Goal: Task Accomplishment & Management: Complete application form

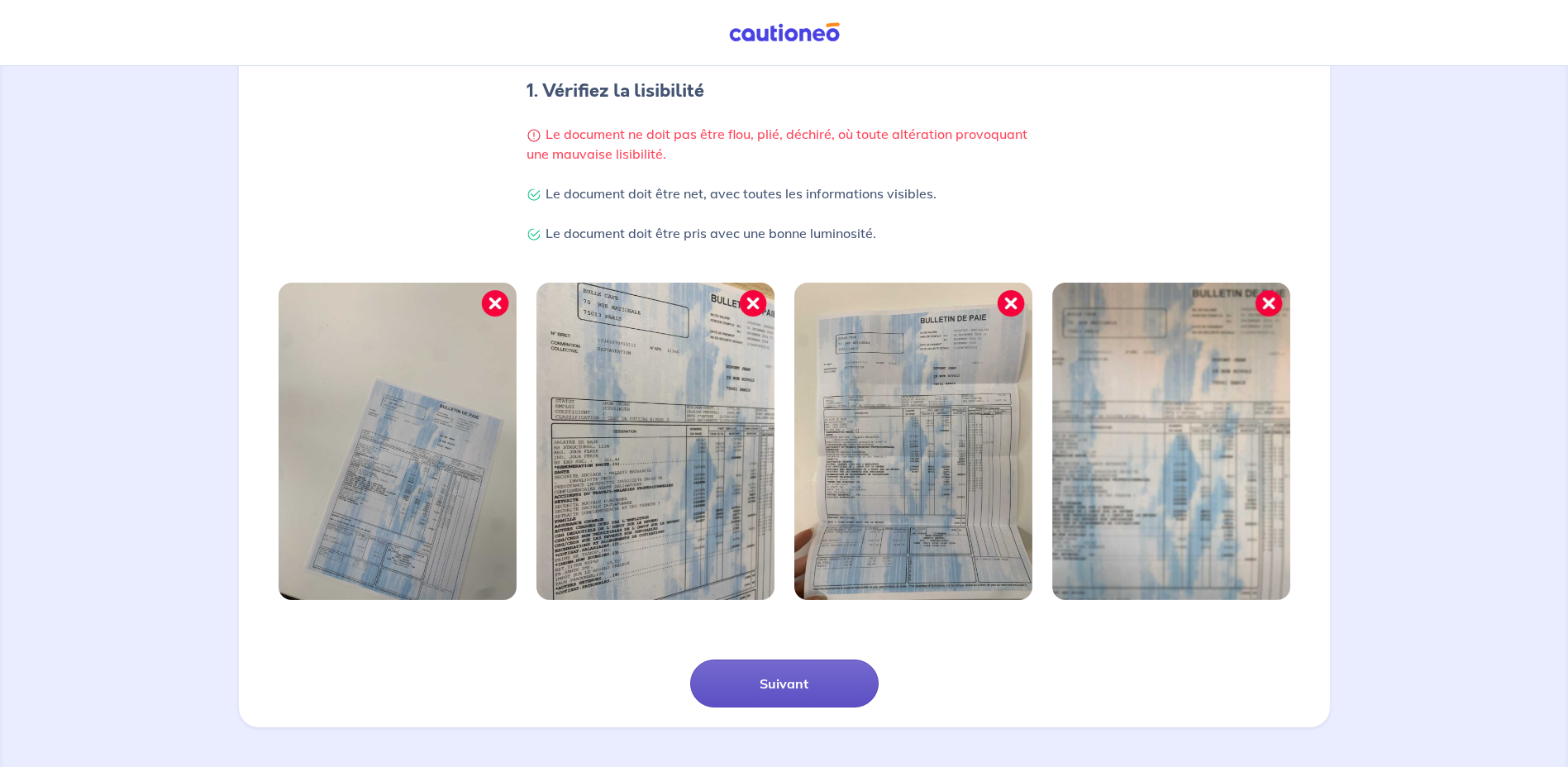
click at [741, 682] on button "Suivant" at bounding box center [784, 683] width 188 height 48
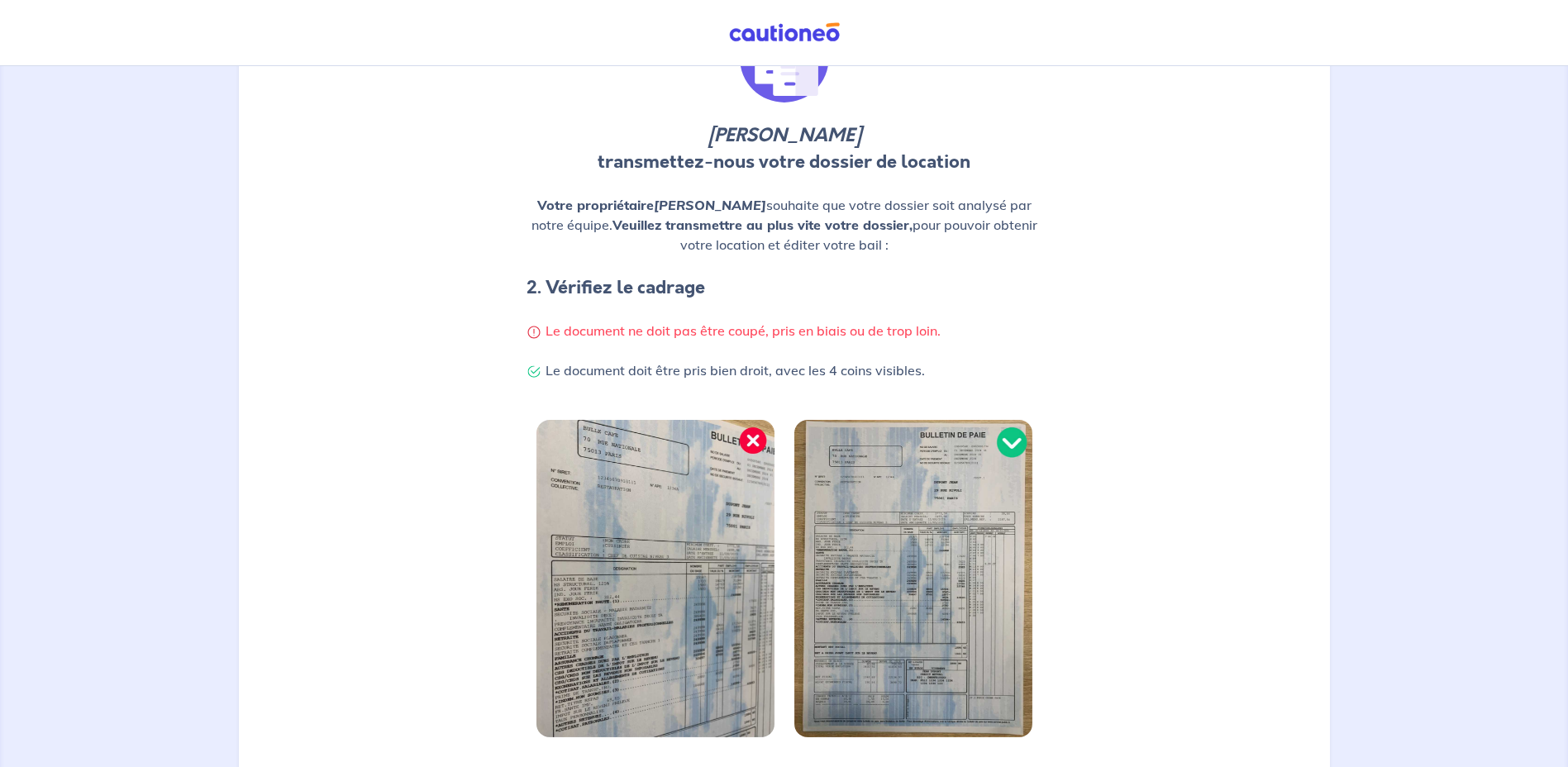
scroll to position [230, 0]
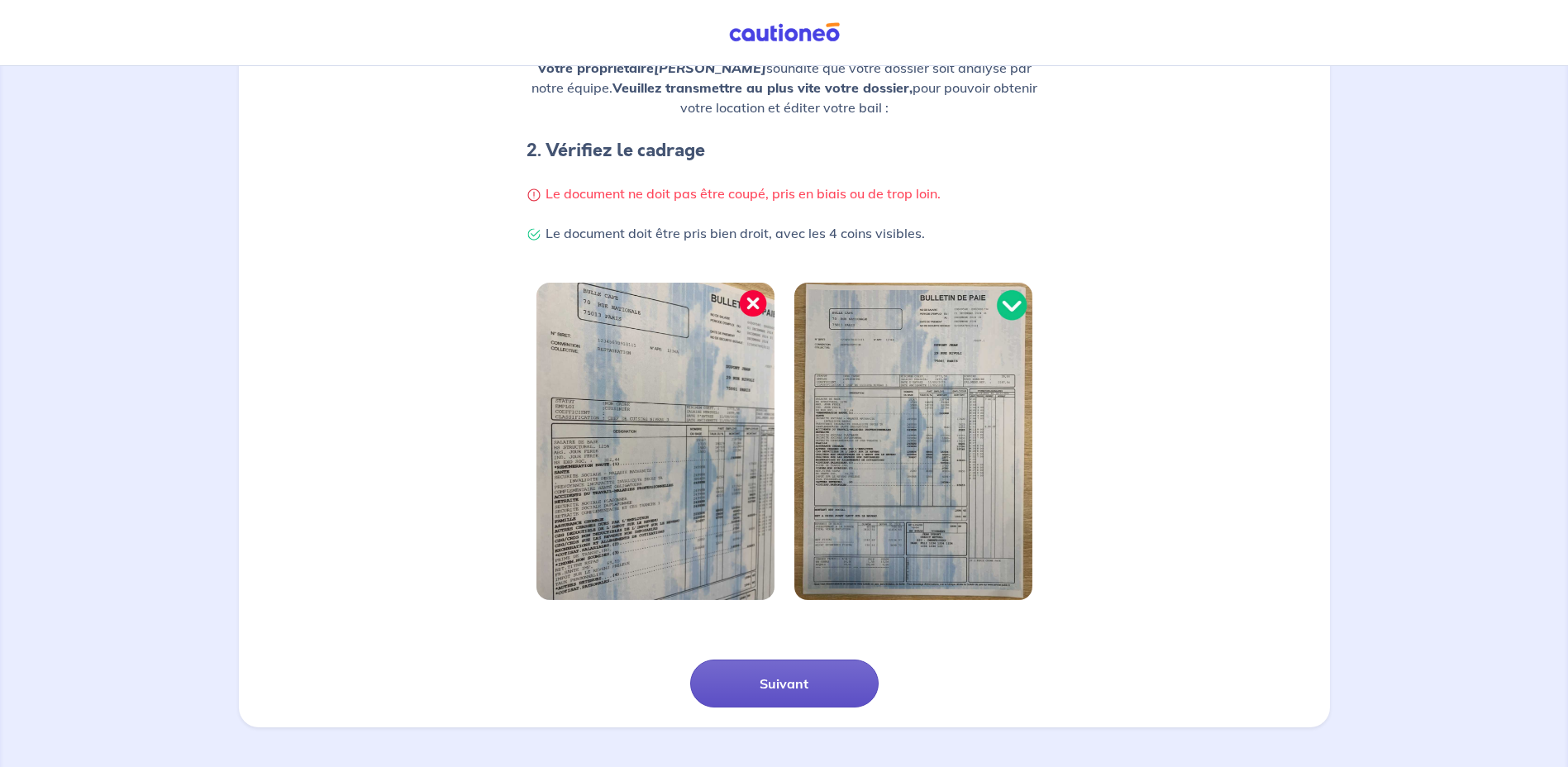
click at [814, 693] on button "Suivant" at bounding box center [784, 683] width 188 height 48
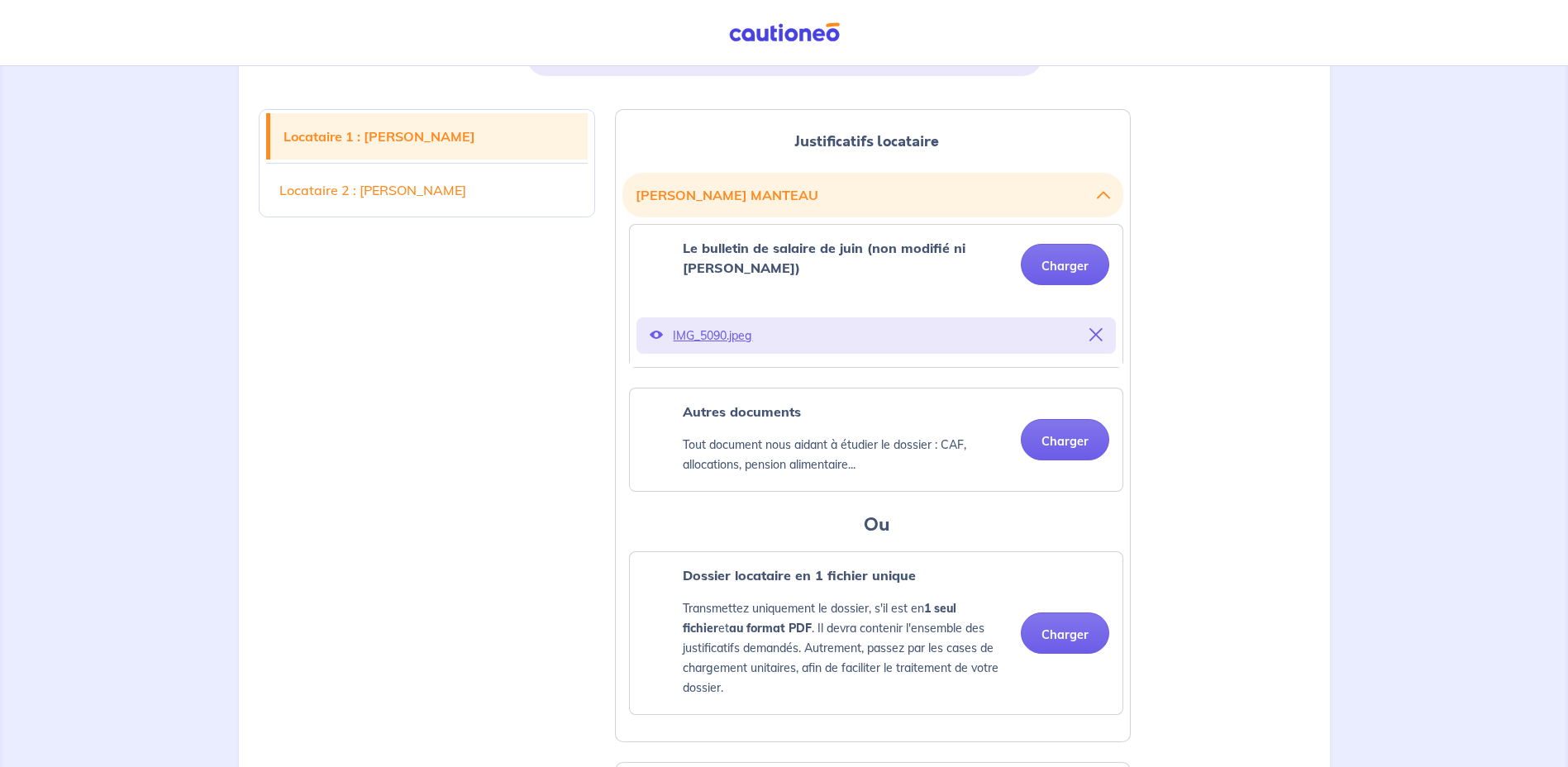
scroll to position [331, 0]
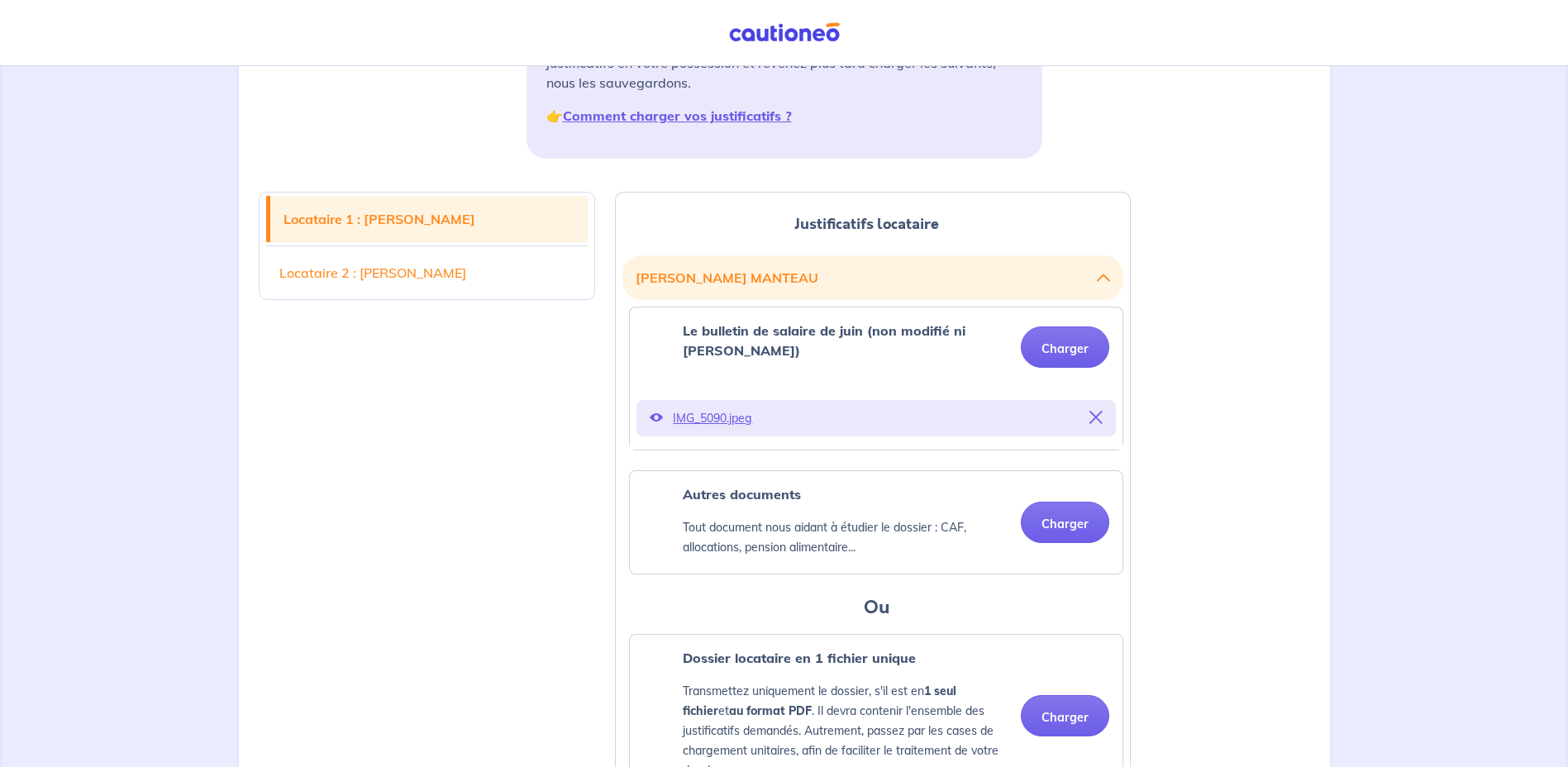
click at [1093, 274] on button "[PERSON_NAME]" at bounding box center [873, 277] width 474 height 32
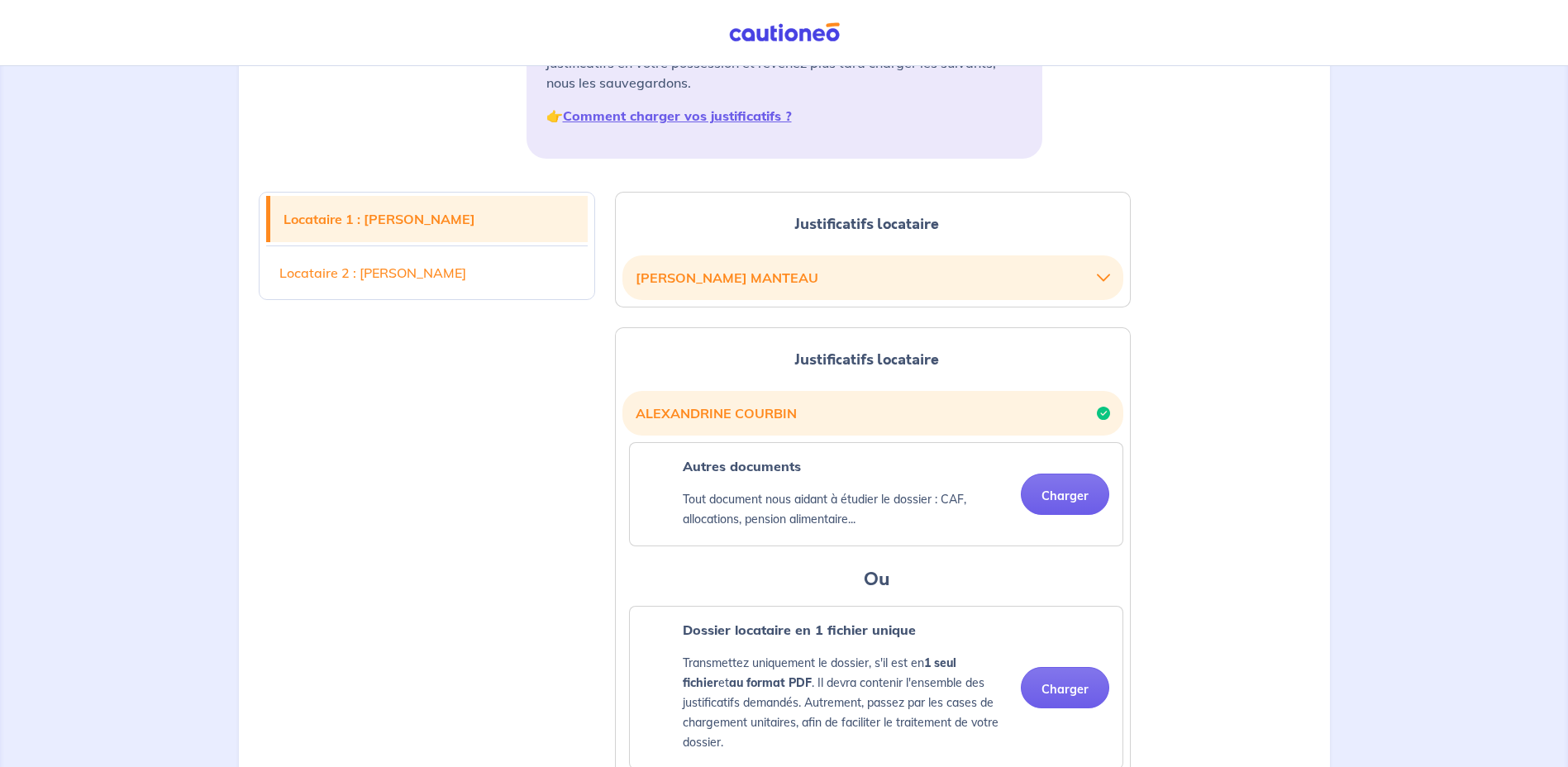
click at [1097, 273] on button "[PERSON_NAME]" at bounding box center [873, 277] width 474 height 32
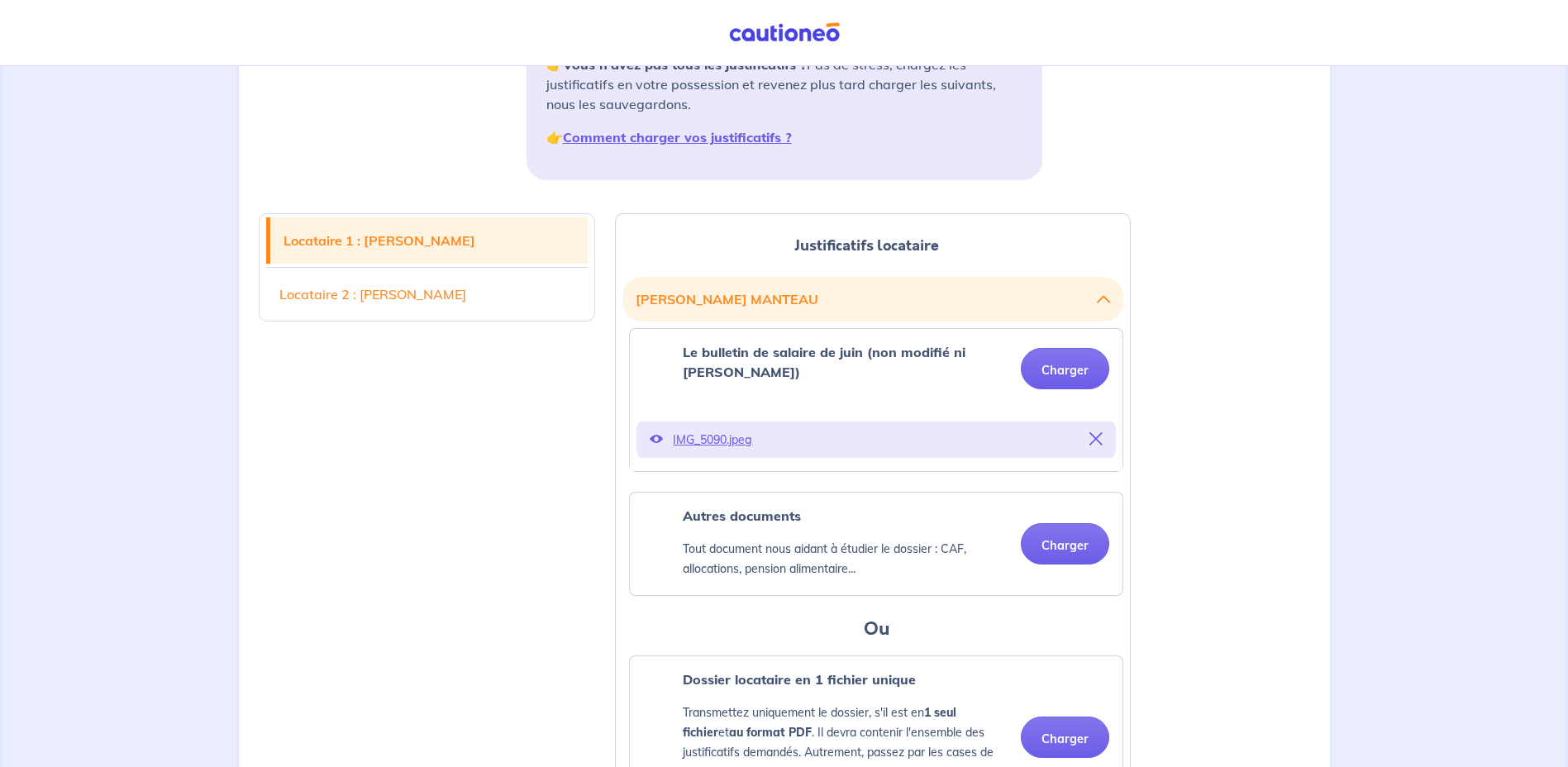
scroll to position [333, 0]
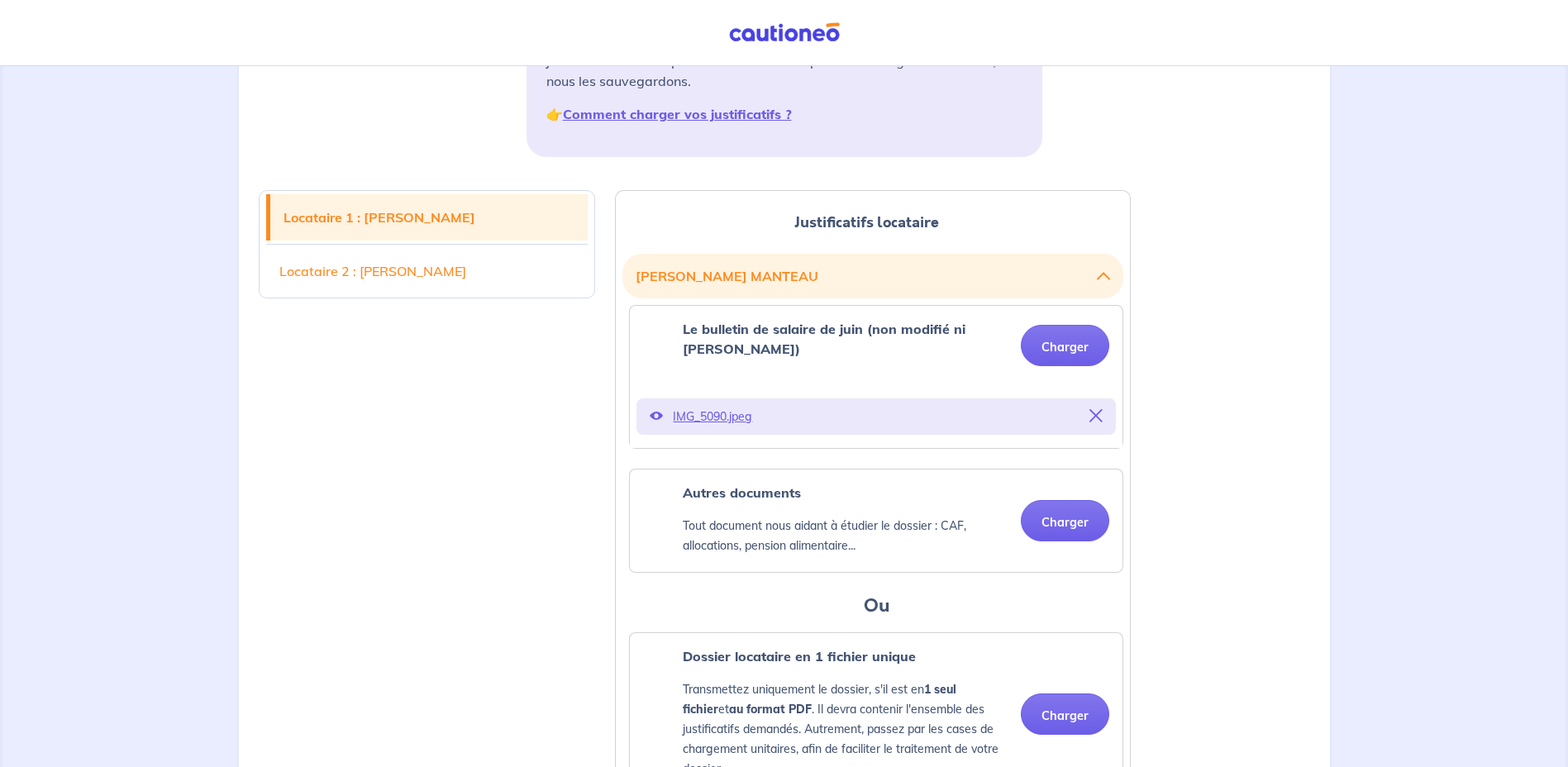
click at [691, 405] on p "IMG_5090.jpeg" at bounding box center [877, 416] width 407 height 23
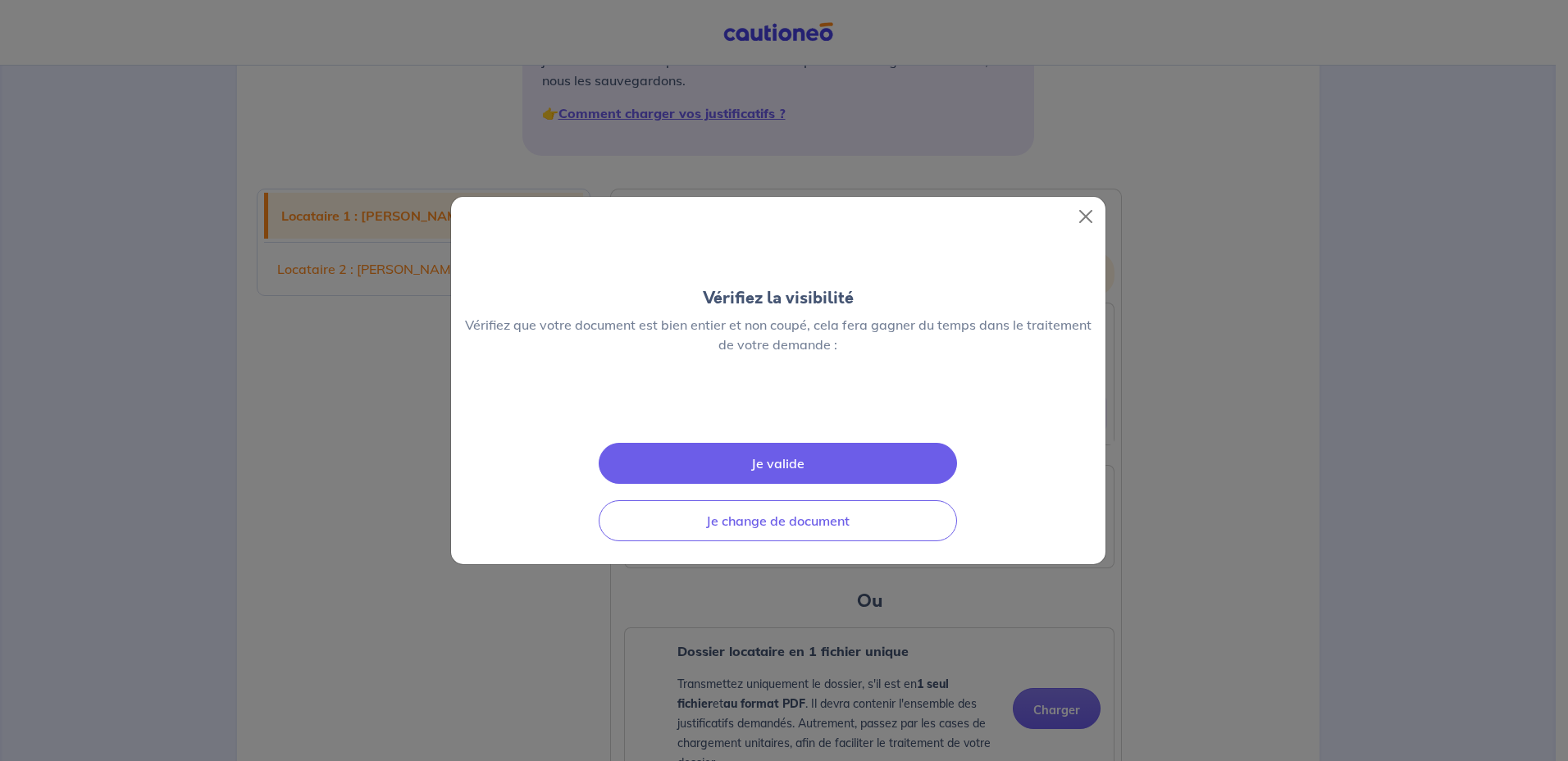
click at [734, 460] on button "Je valide" at bounding box center [778, 463] width 359 height 41
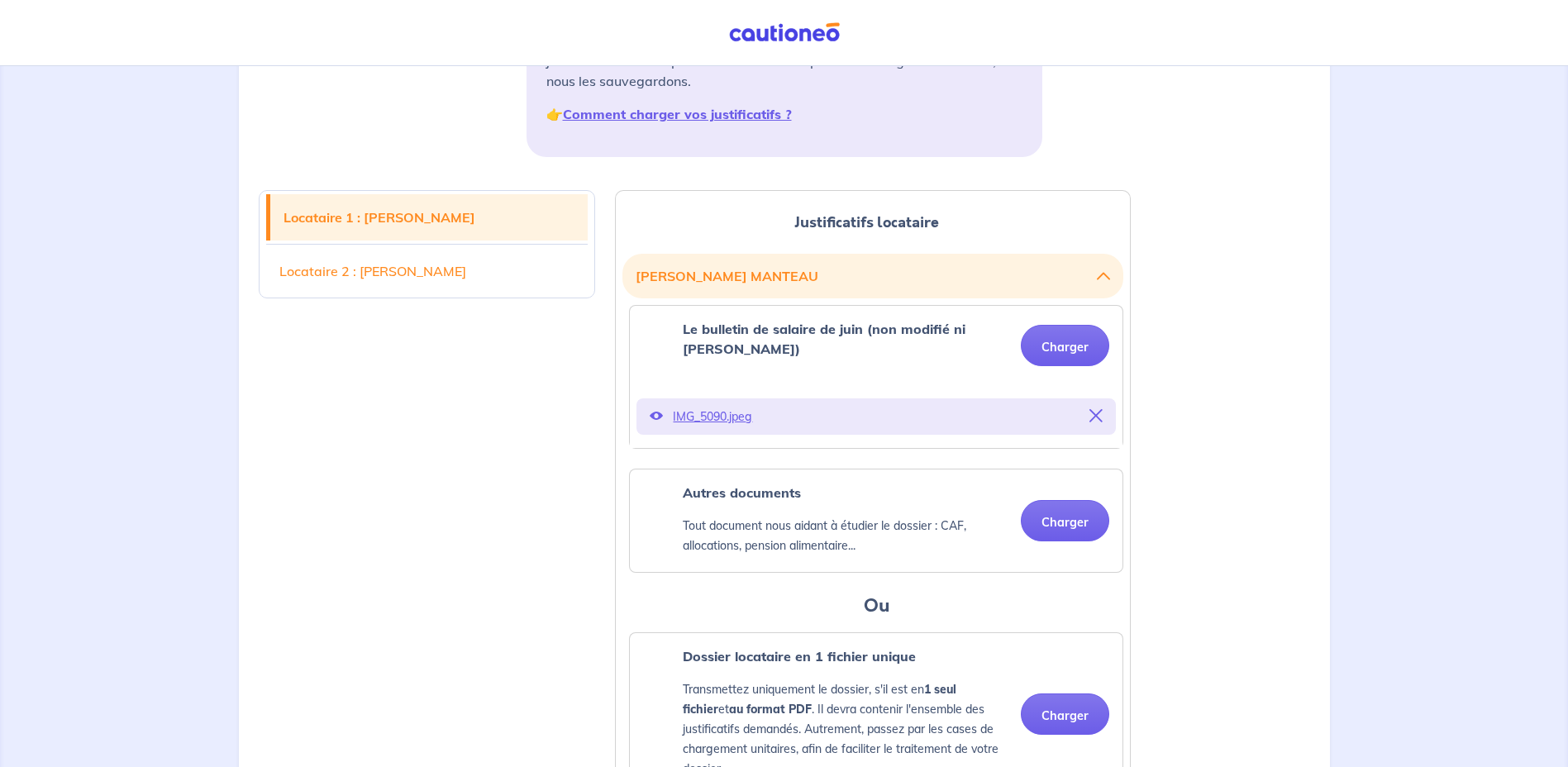
click at [732, 408] on p "IMG_5090.jpeg" at bounding box center [877, 416] width 407 height 23
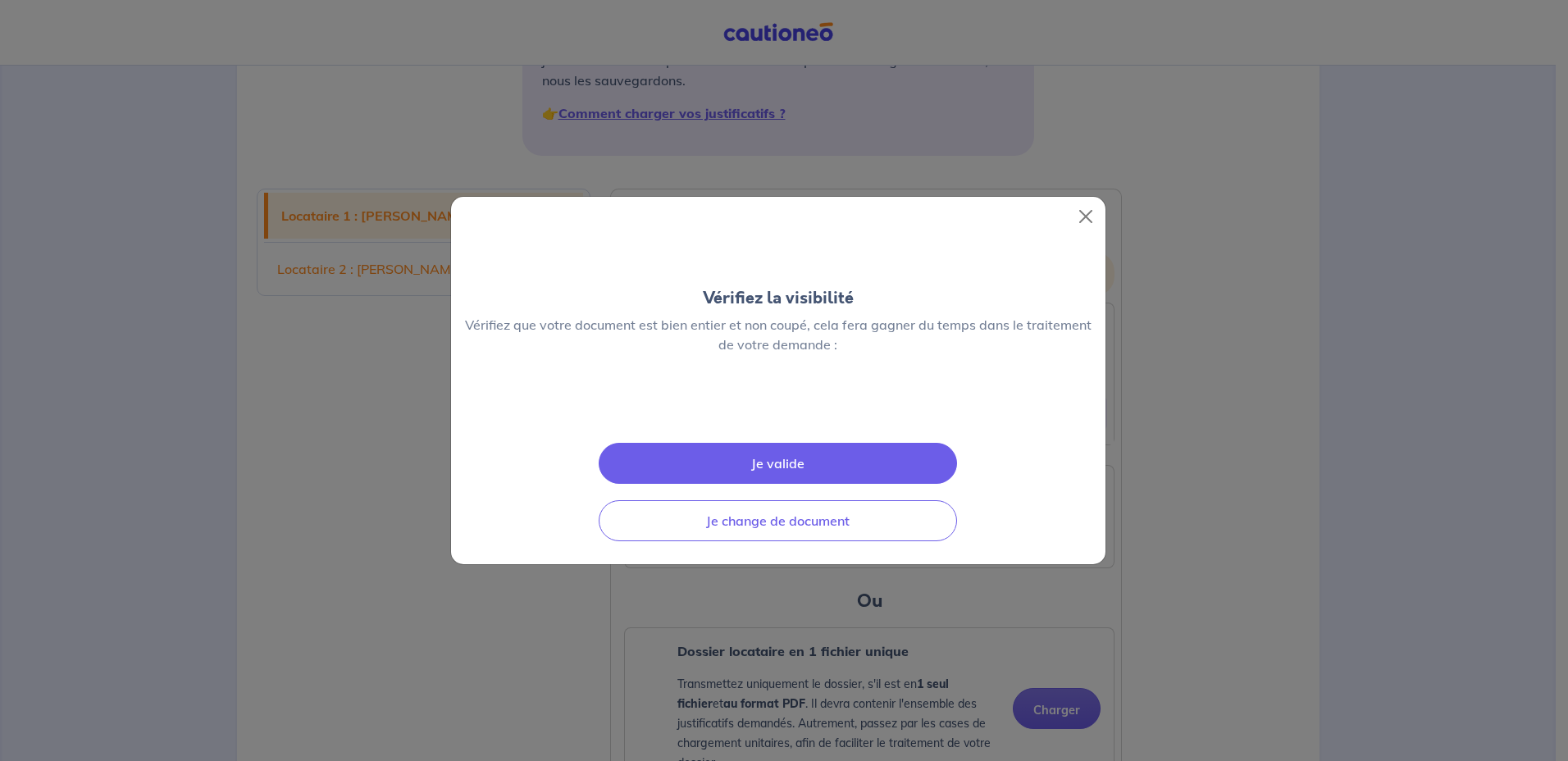
click at [789, 465] on button "Je valide" at bounding box center [778, 463] width 359 height 41
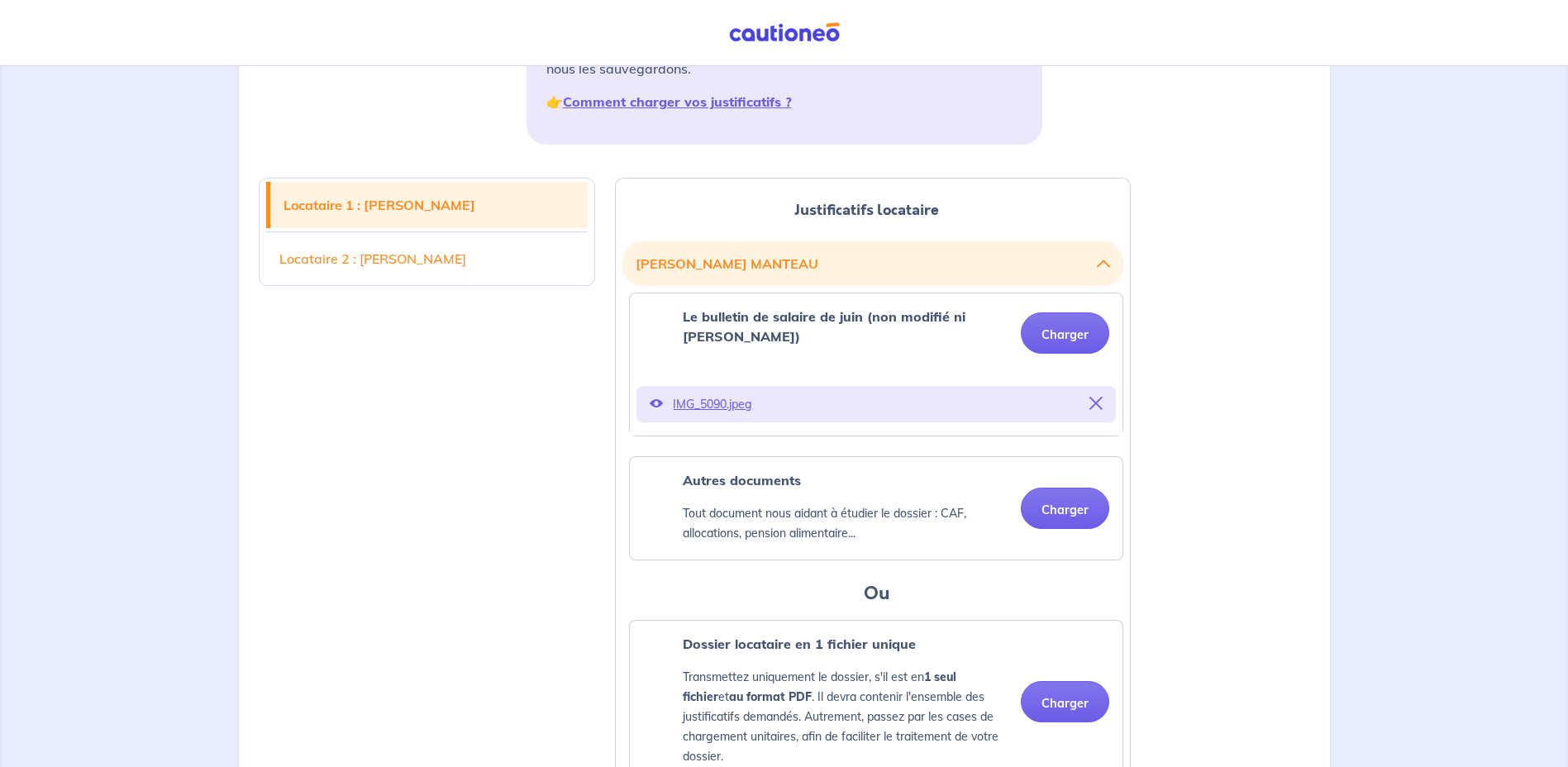
scroll to position [85, 0]
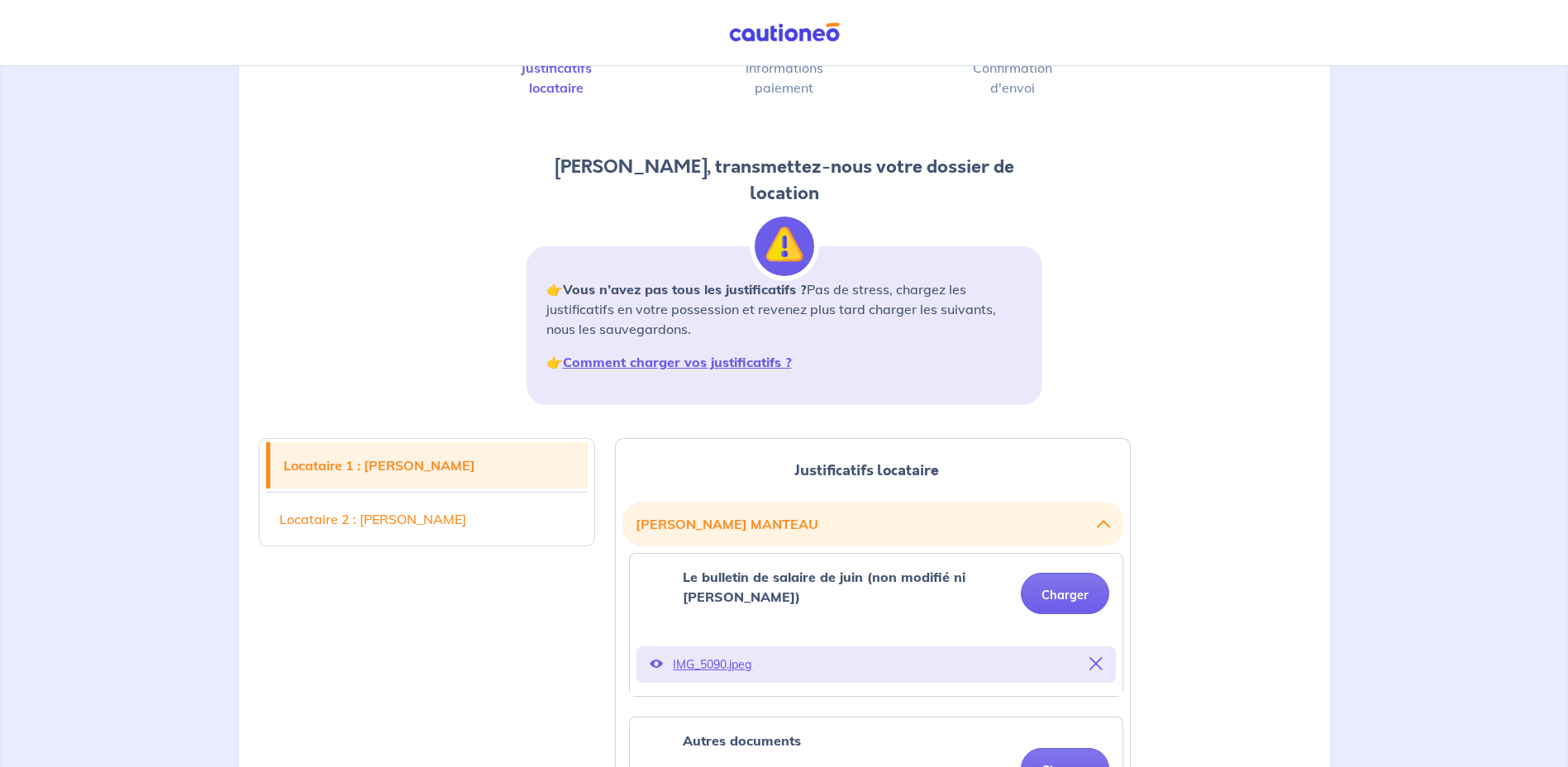
click at [1090, 657] on icon at bounding box center [1096, 663] width 14 height 14
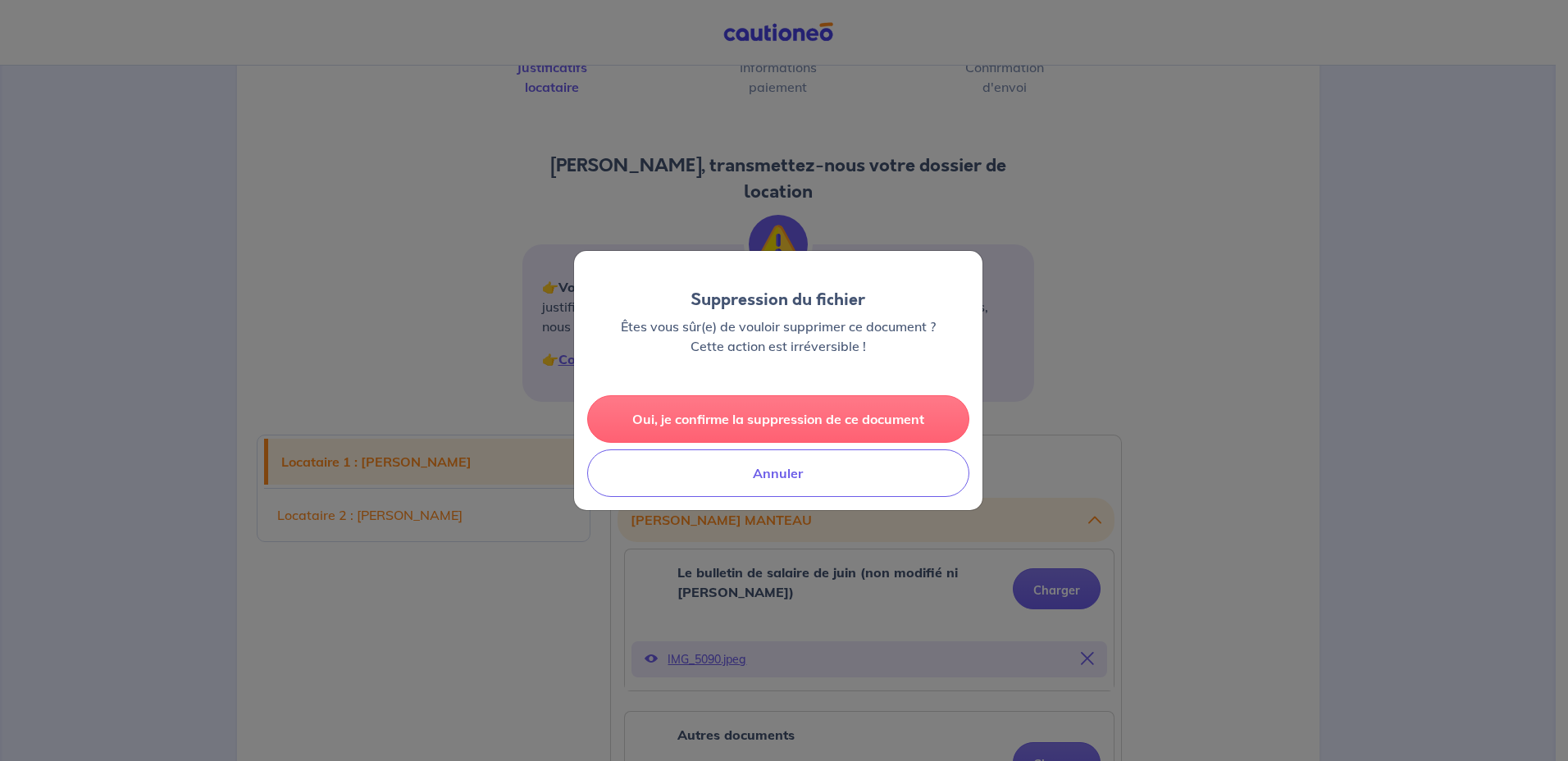
click at [747, 421] on button "Oui, je confirme la suppression de ce document" at bounding box center [779, 419] width 382 height 48
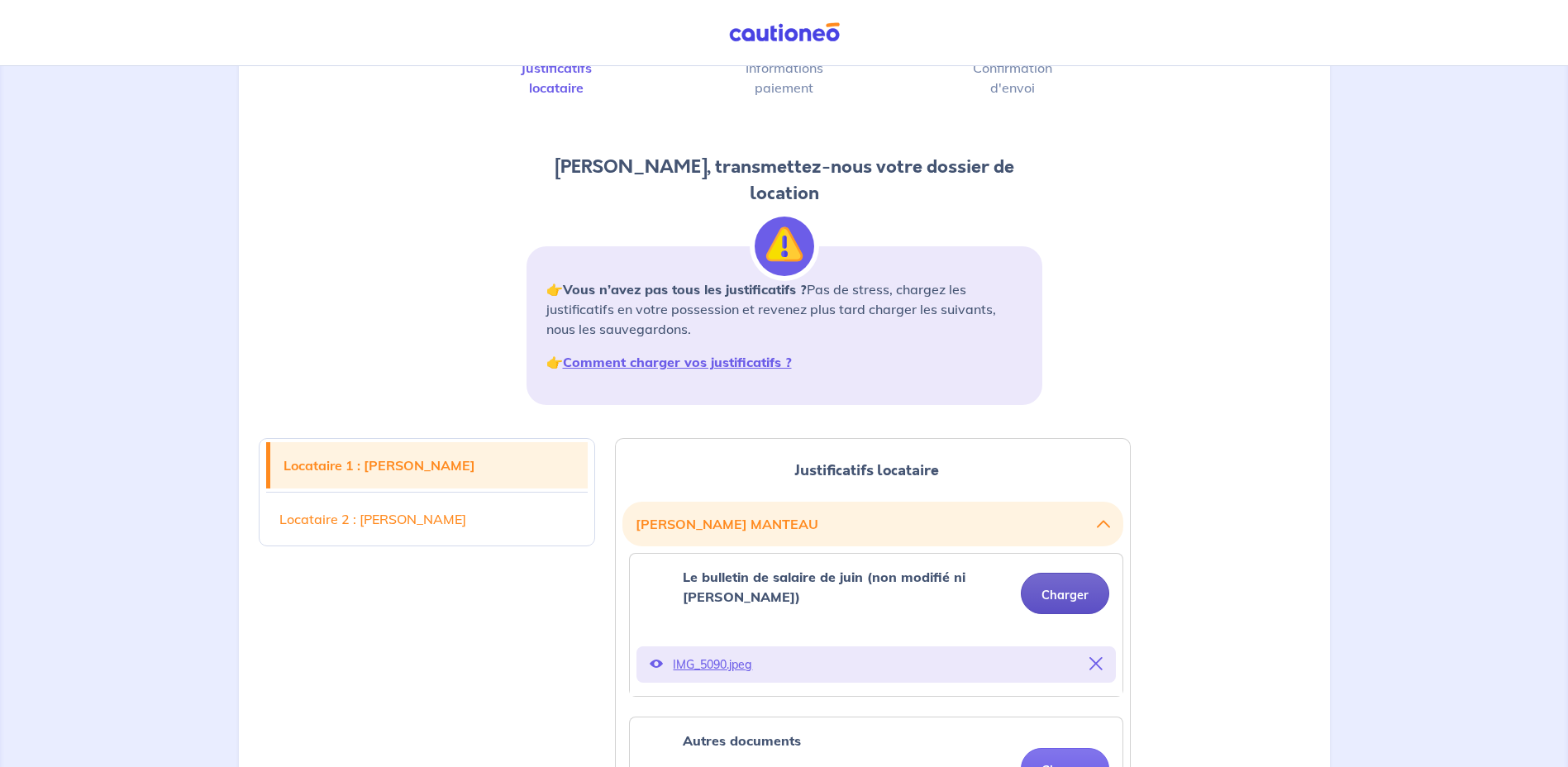
click at [1072, 587] on button "Charger" at bounding box center [1065, 593] width 88 height 41
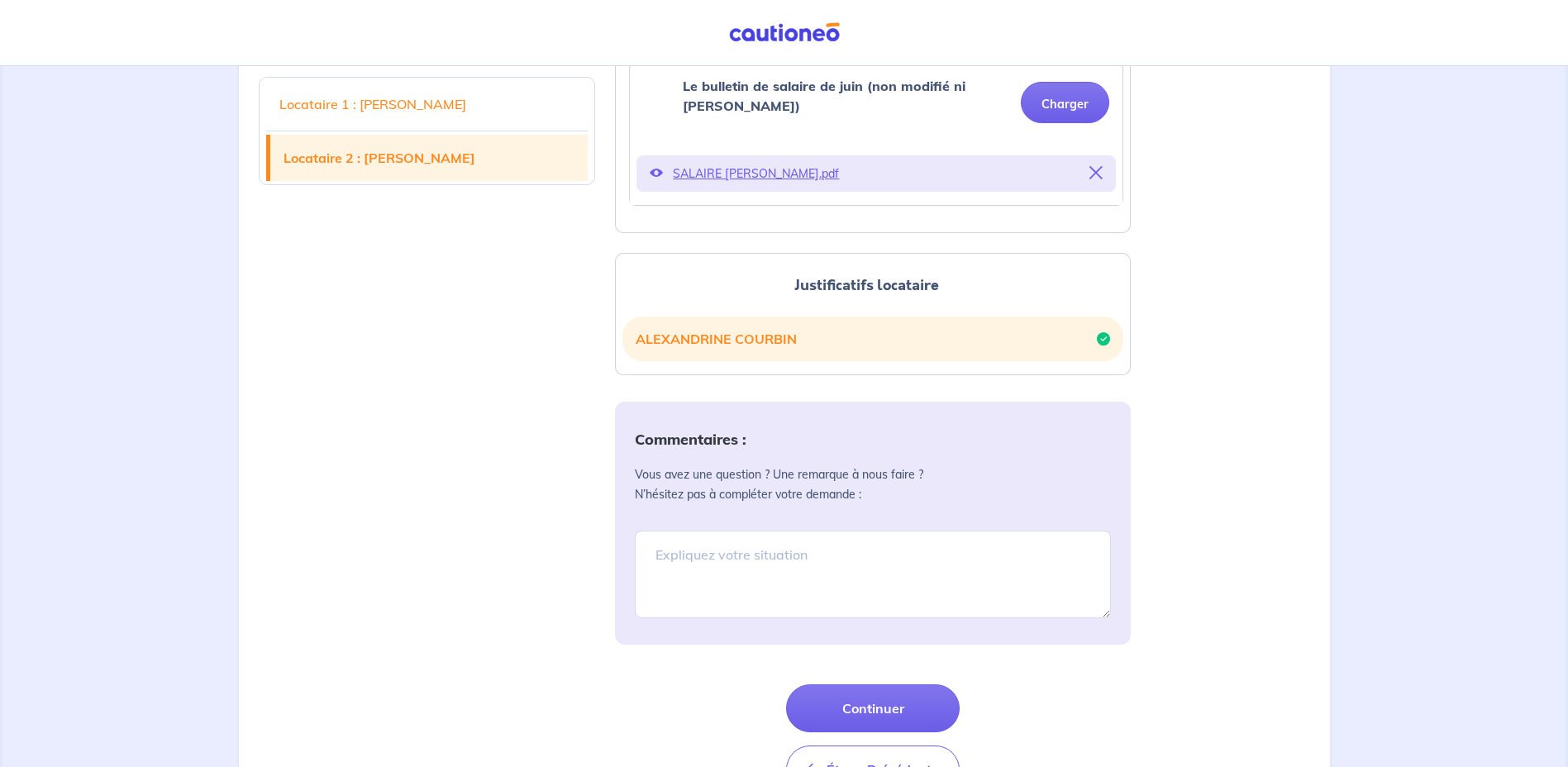
scroll to position [581, 0]
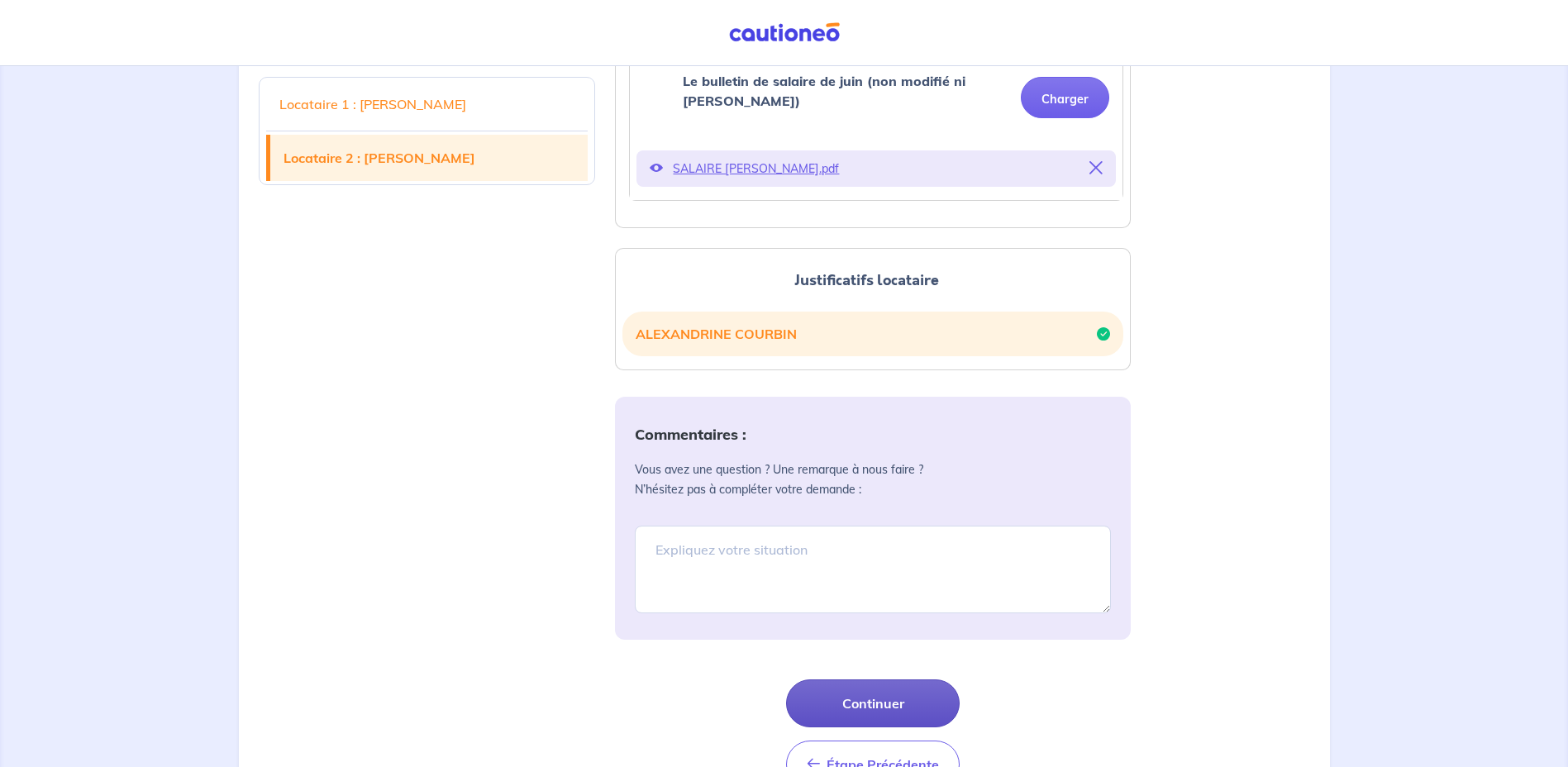
click at [877, 687] on button "Continuer" at bounding box center [872, 703] width 174 height 48
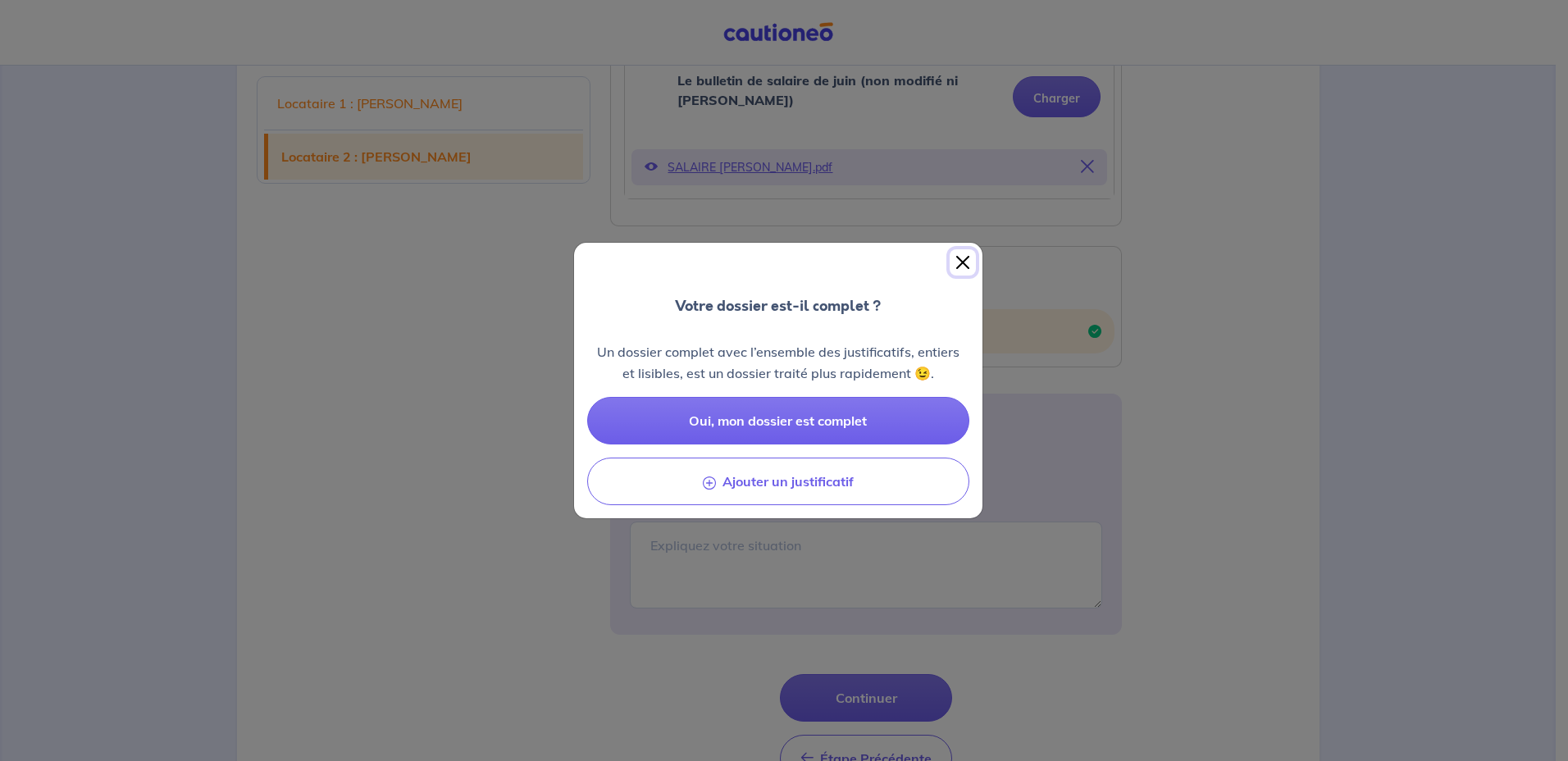
click at [968, 262] on button "Close" at bounding box center [962, 262] width 26 height 26
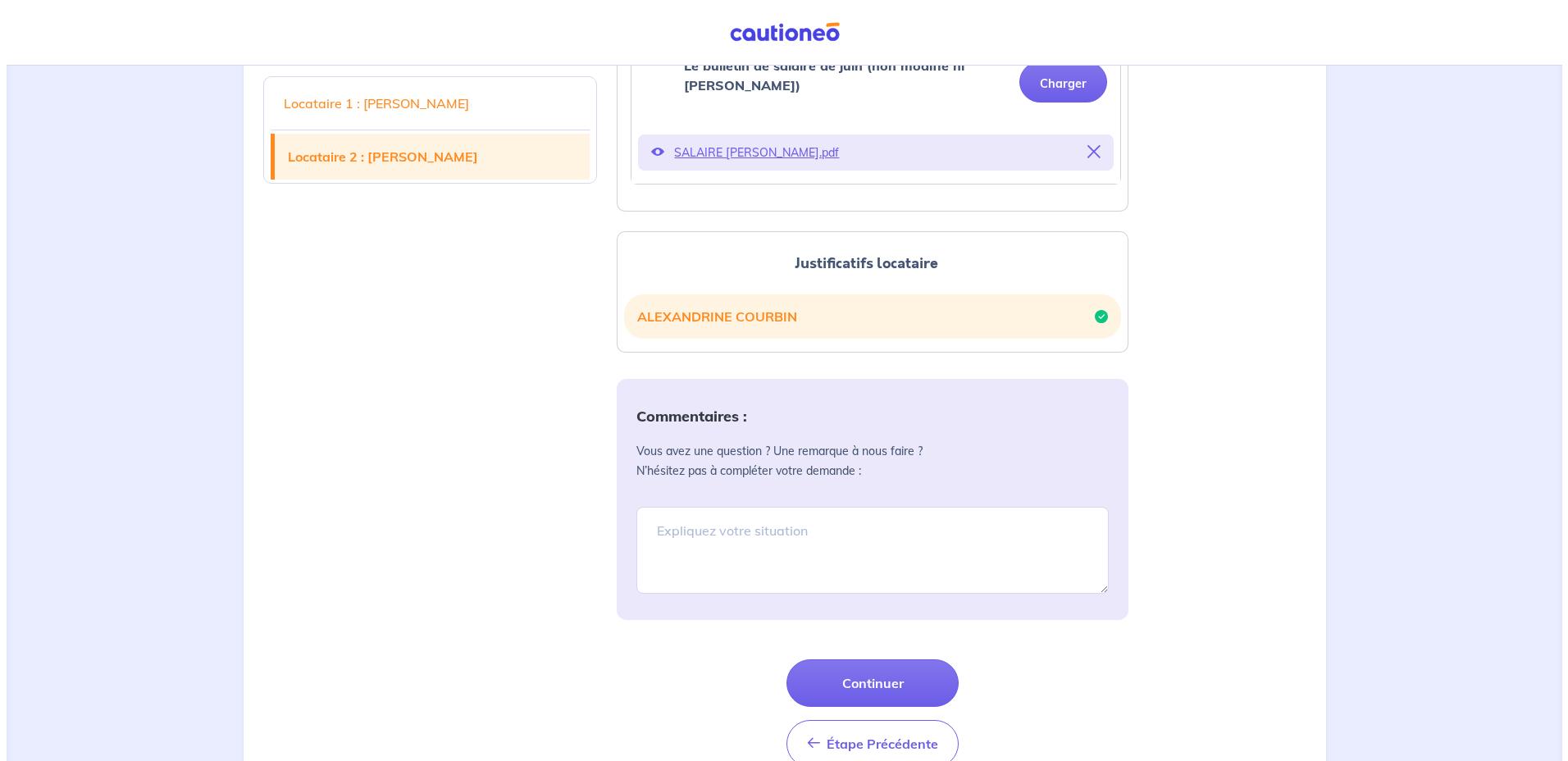
scroll to position [625, 0]
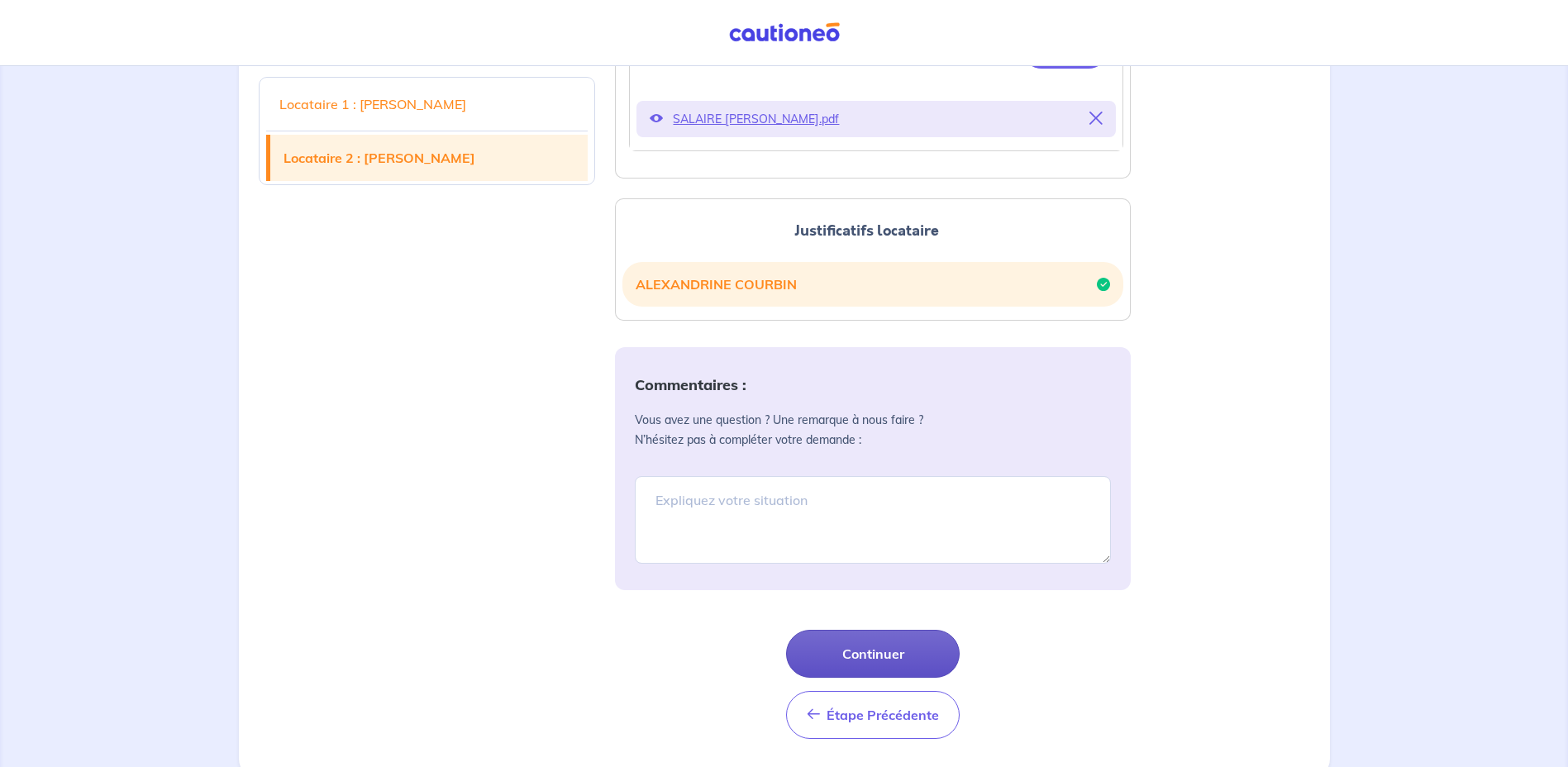
click at [883, 630] on button "Continuer" at bounding box center [872, 653] width 174 height 48
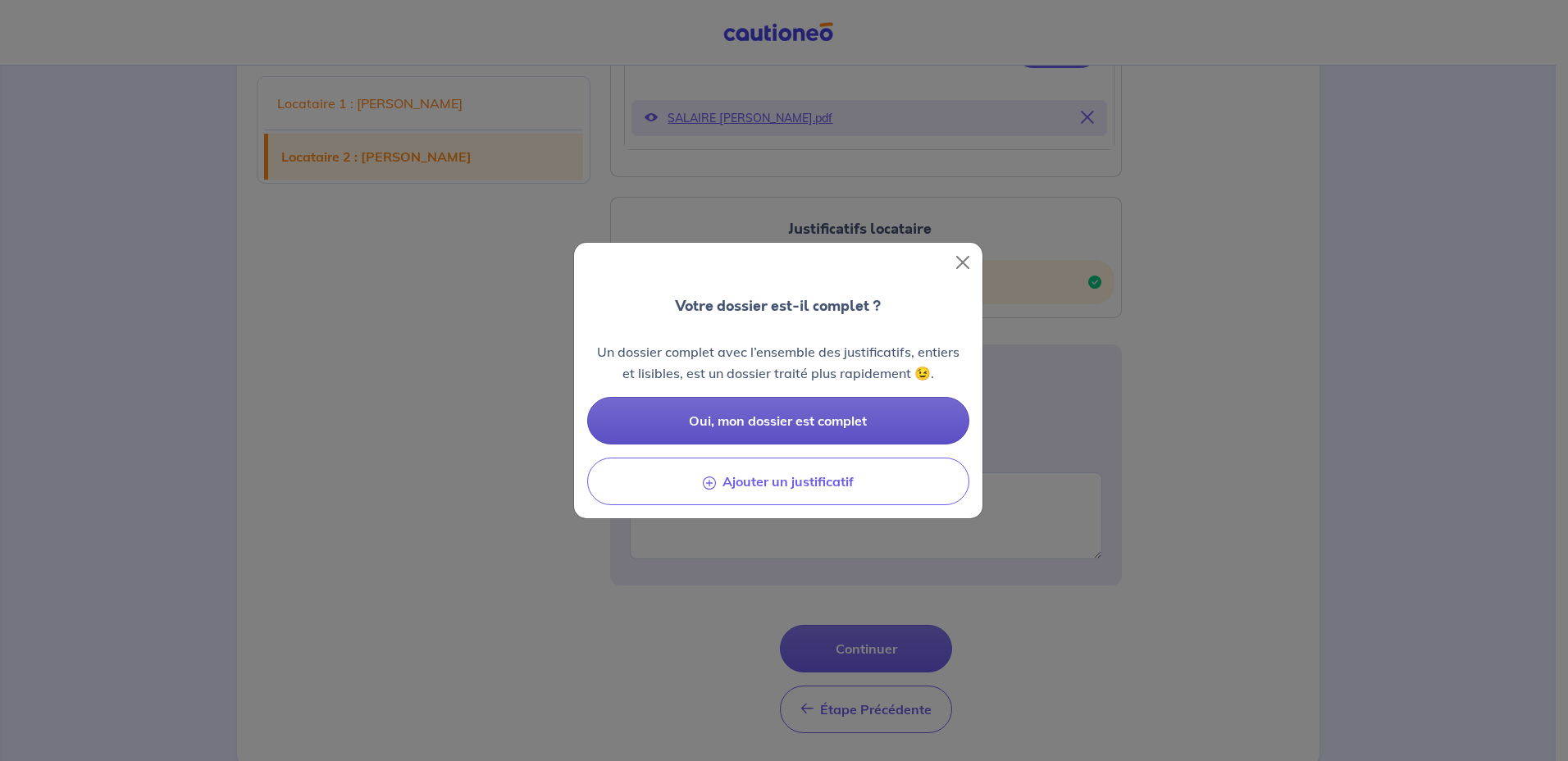
click at [811, 426] on span "Oui, mon dossier est complet" at bounding box center [777, 421] width 178 height 16
